Goal: Information Seeking & Learning: Learn about a topic

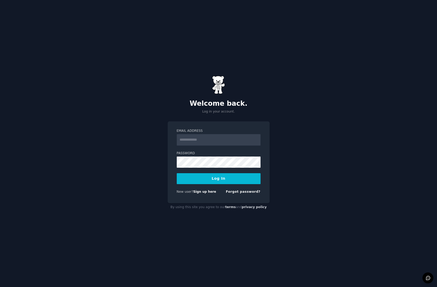
click at [223, 136] on input "Email Address" at bounding box center [219, 139] width 84 height 11
type input "**********"
drag, startPoint x: 248, startPoint y: 141, endPoint x: 138, endPoint y: 130, distance: 110.2
click at [138, 130] on div "**********" at bounding box center [218, 143] width 437 height 287
type input "**********"
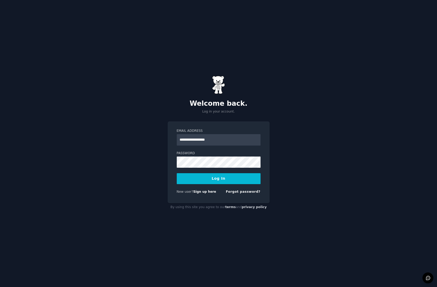
click at [221, 178] on button "Log In" at bounding box center [219, 178] width 84 height 11
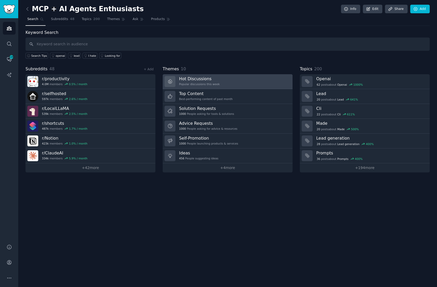
click at [211, 81] on div "Hot Discussions Popular discussions this week" at bounding box center [199, 81] width 41 height 11
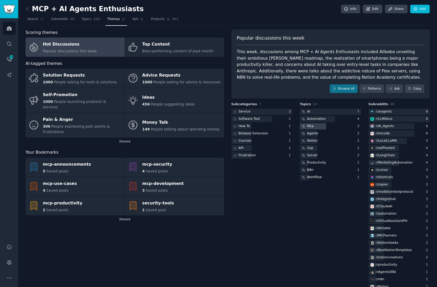
click at [317, 125] on div at bounding box center [313, 126] width 26 height 7
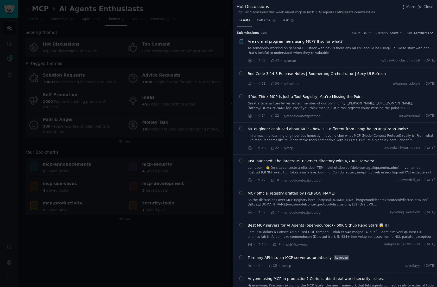
click at [335, 167] on link at bounding box center [342, 170] width 188 height 9
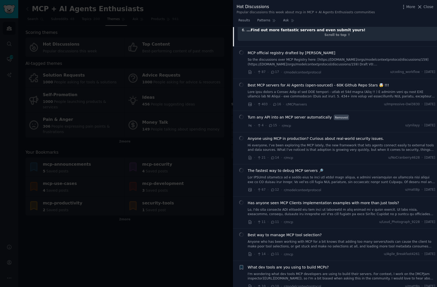
scroll to position [285, 0]
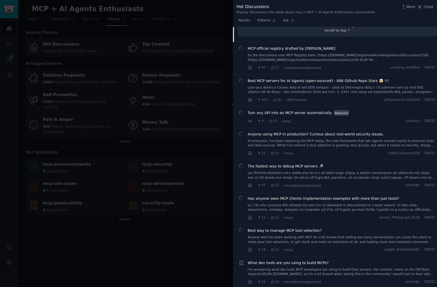
click at [337, 132] on span "Anyone using MCP in production? Curious about real-world security issues." at bounding box center [316, 134] width 136 height 5
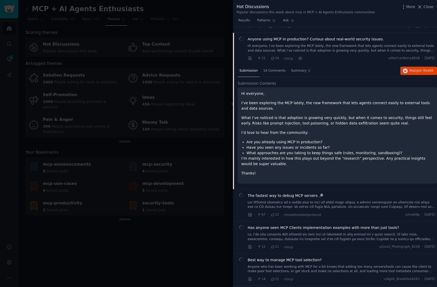
scroll to position [237, 0]
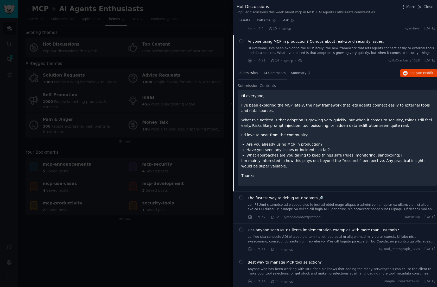
click at [270, 71] on span "14 Comments" at bounding box center [274, 73] width 22 height 5
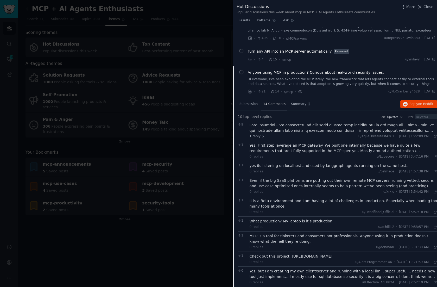
scroll to position [206, 0]
click at [249, 104] on span "Submission" at bounding box center [249, 104] width 18 height 5
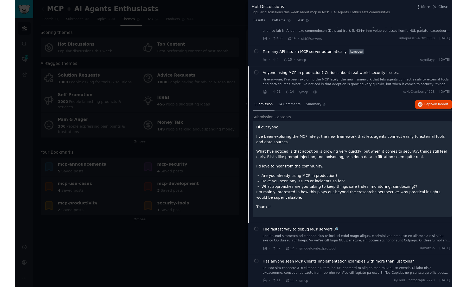
scroll to position [0, 0]
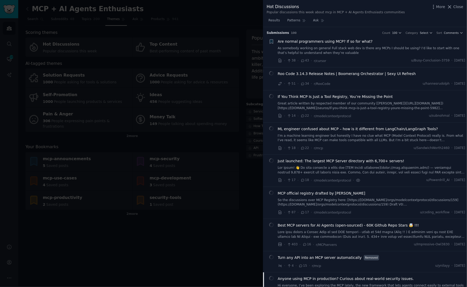
click at [184, 10] on div at bounding box center [233, 143] width 467 height 287
